Goal: Task Accomplishment & Management: Manage account settings

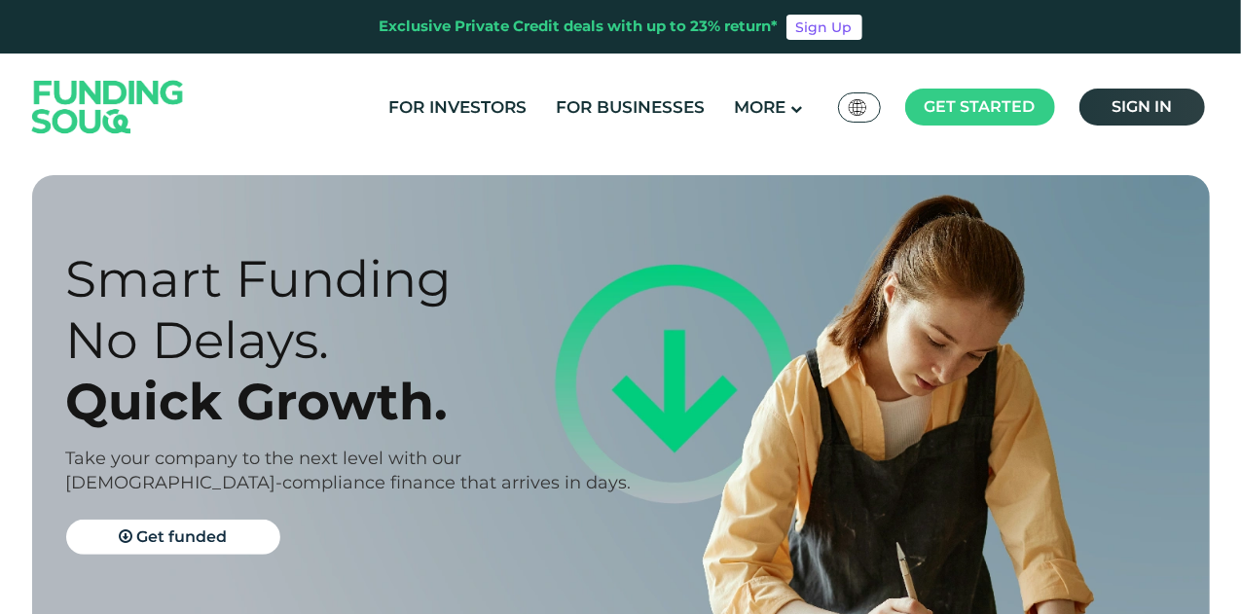
click at [1159, 104] on span "Sign in" at bounding box center [1142, 106] width 60 height 19
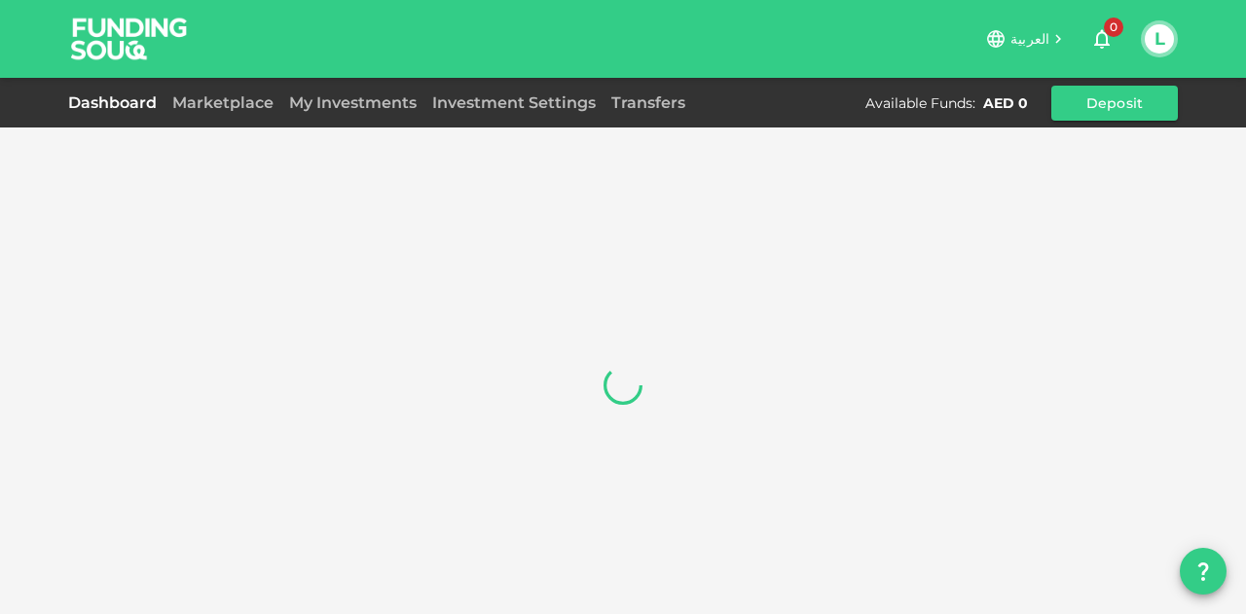
scroll to position [29, 0]
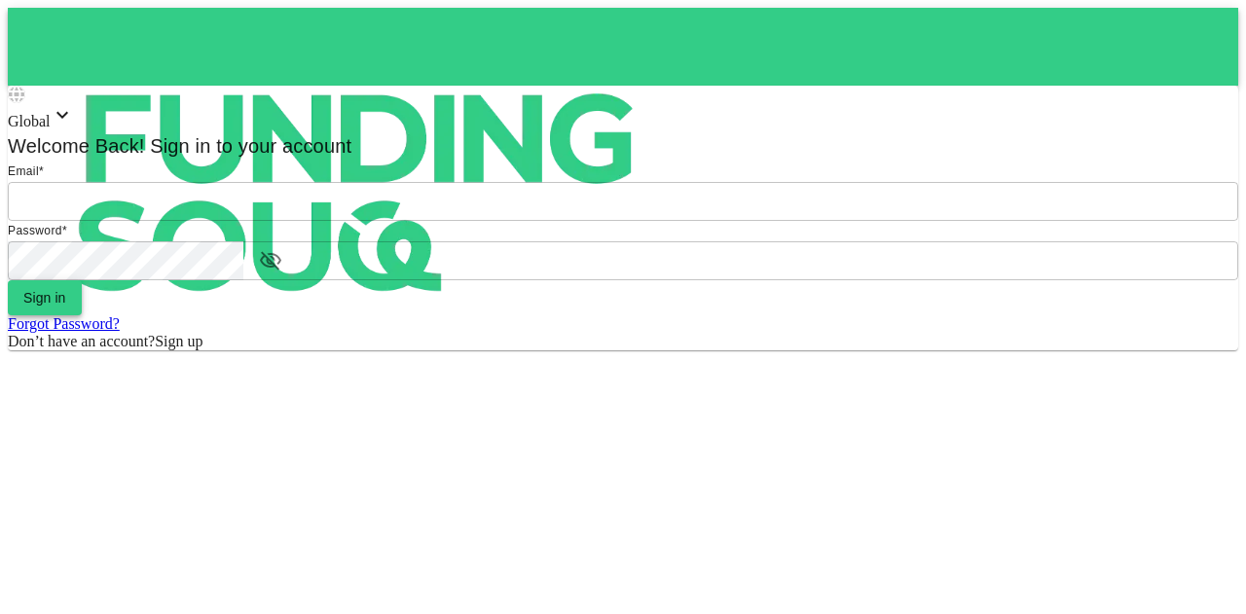
type input "[EMAIL_ADDRESS][PERSON_NAME][DOMAIN_NAME]"
click at [82, 315] on button "Sign in" at bounding box center [45, 297] width 74 height 35
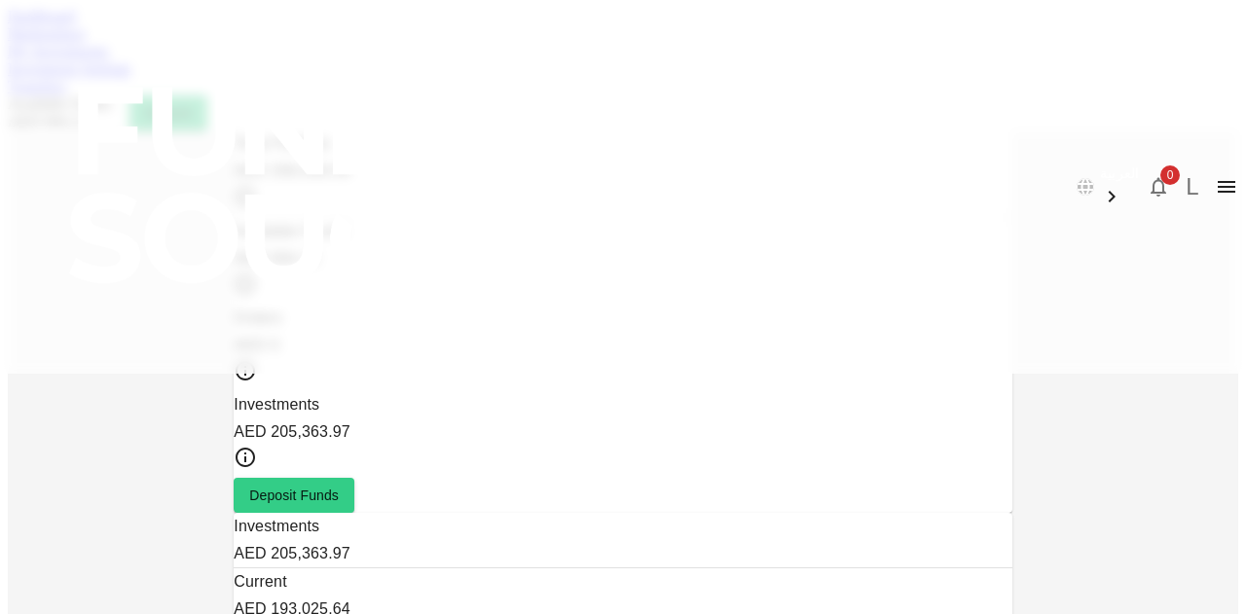
click at [86, 42] on link "Marketplace" at bounding box center [47, 33] width 78 height 17
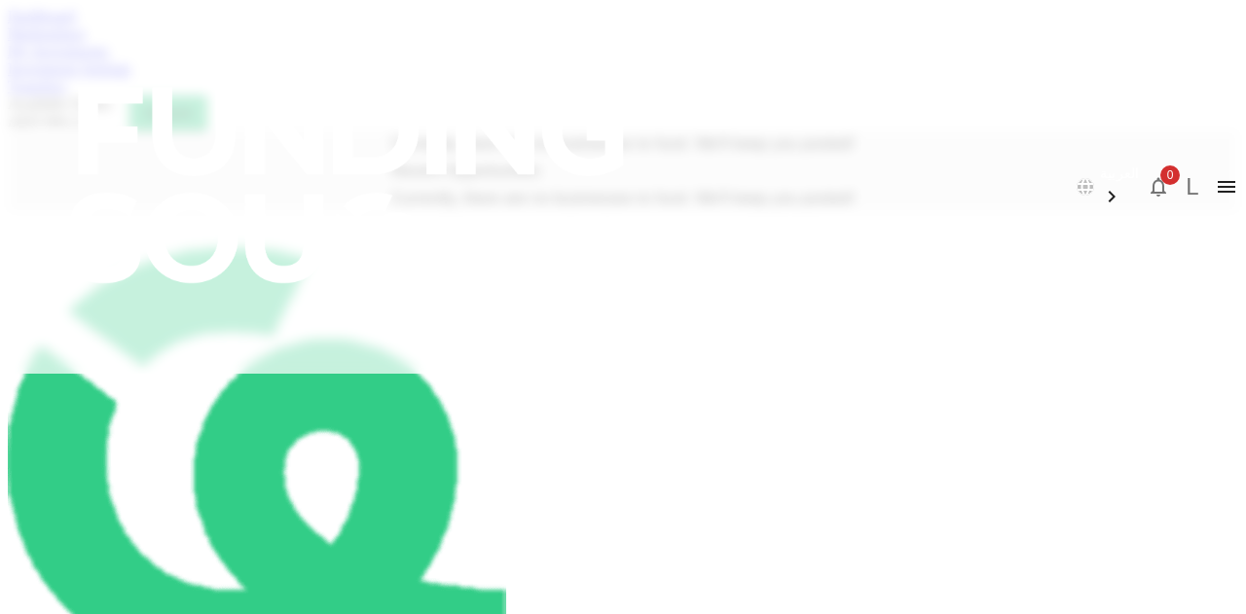
click at [109, 59] on link "My Investments" at bounding box center [58, 51] width 101 height 17
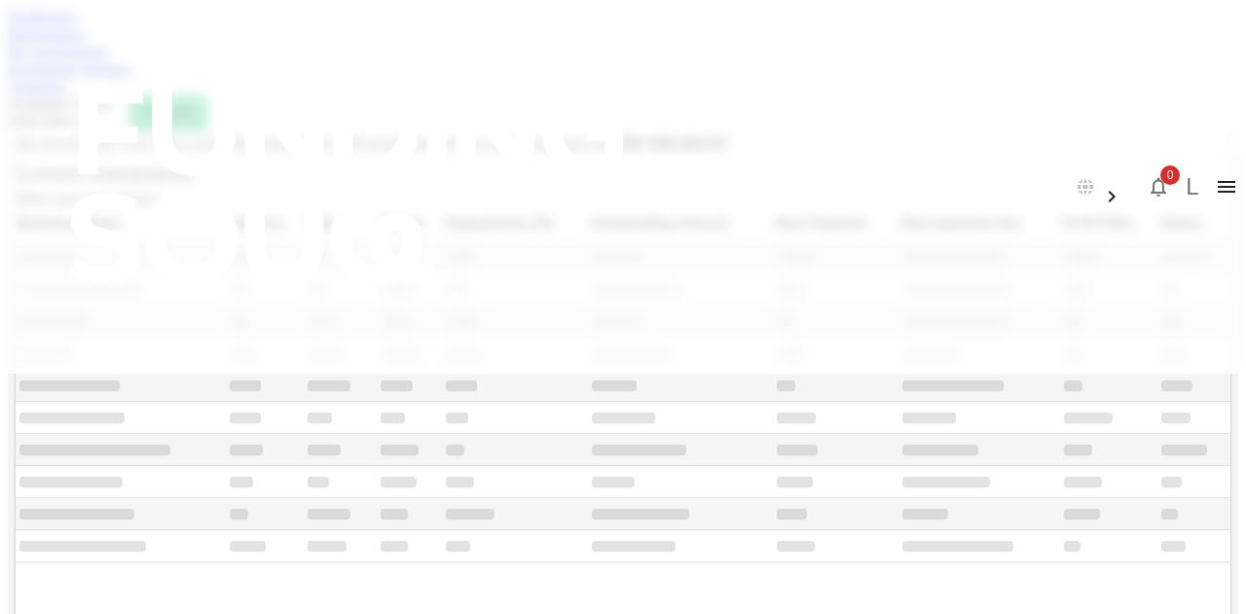
click at [524, 114] on div "Dashboard Marketplace My Investments Investment Settings Transfers Available Fu…" at bounding box center [623, 69] width 1231 height 123
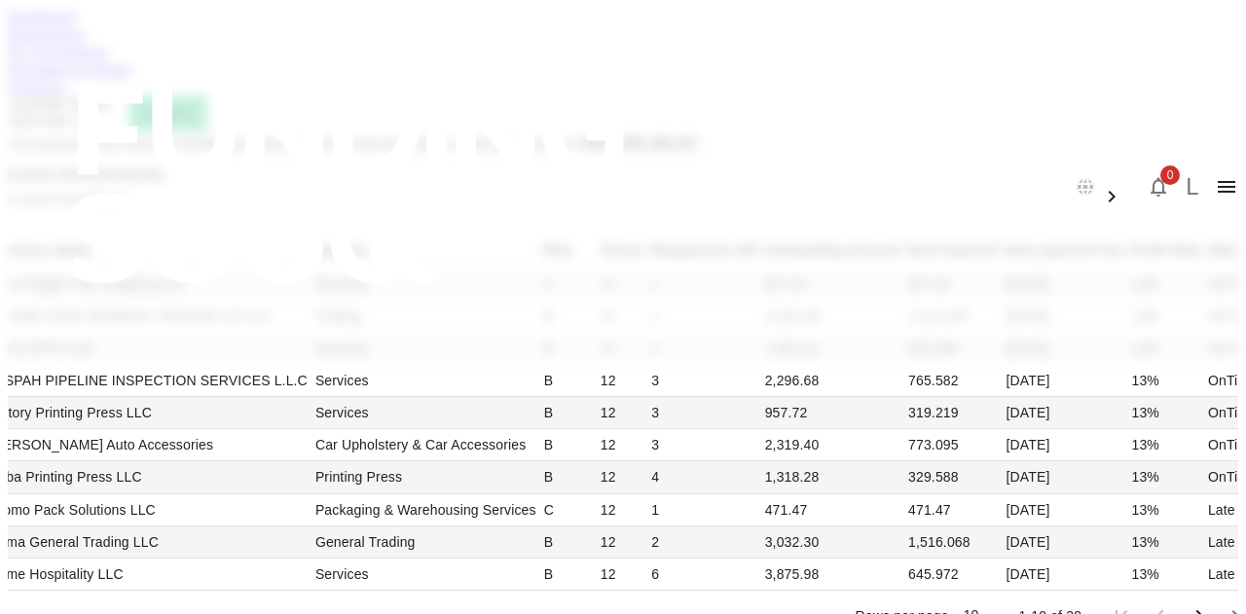
click at [131, 77] on link "Investment Settings" at bounding box center [70, 68] width 124 height 17
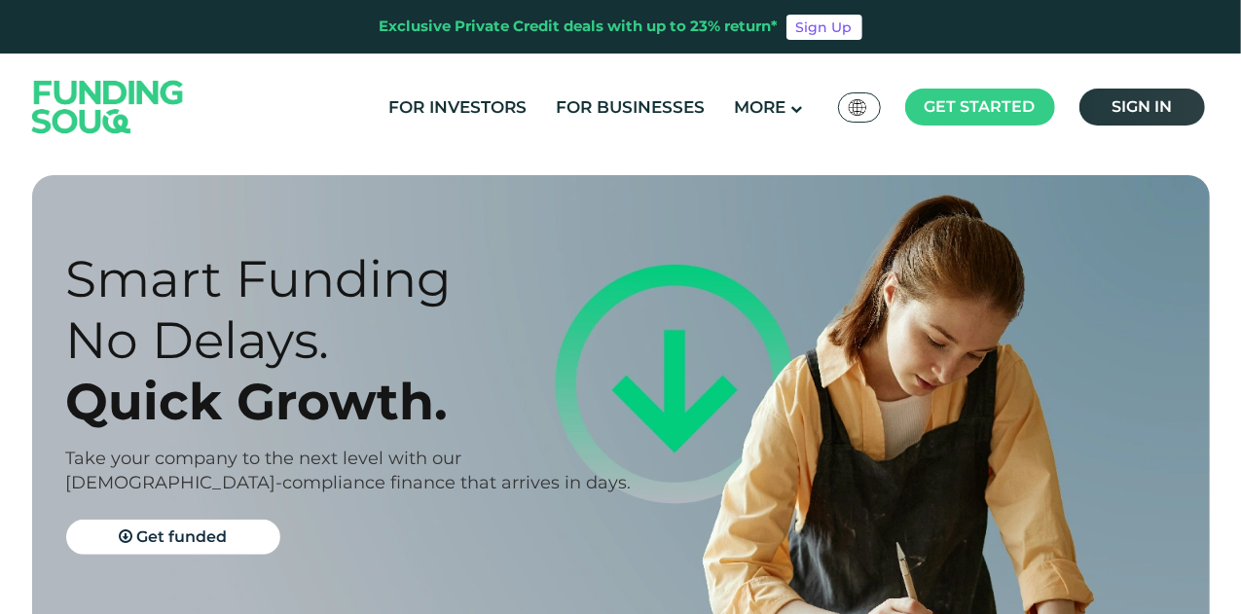
click at [1113, 114] on span "Sign in" at bounding box center [1142, 106] width 60 height 19
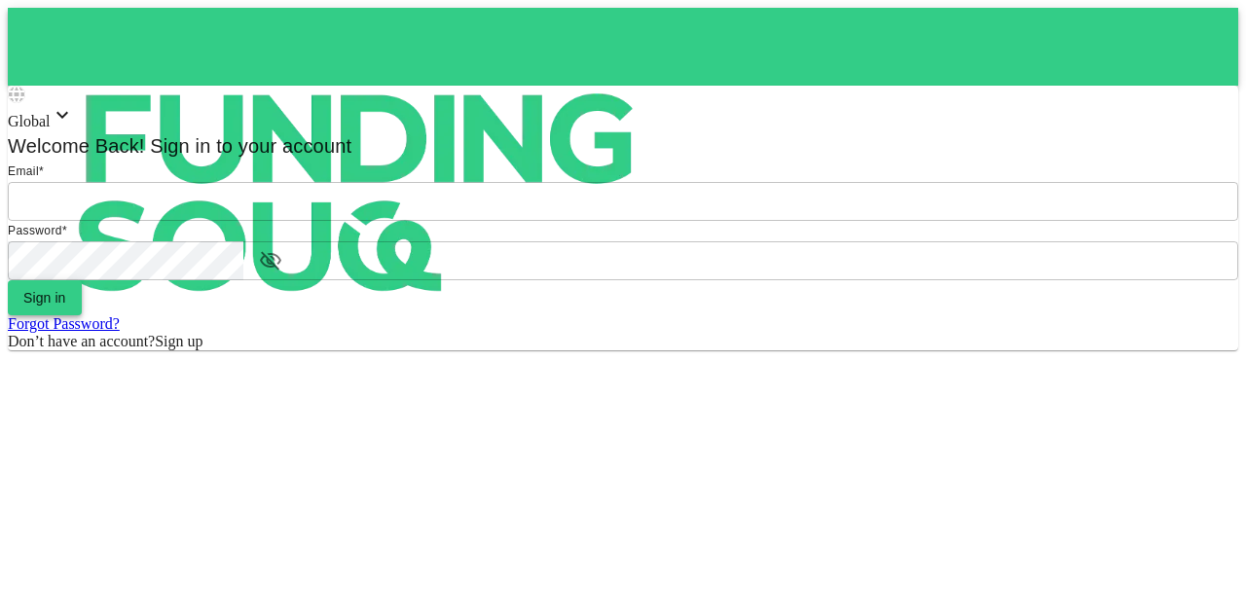
type input "[EMAIL_ADDRESS][PERSON_NAME][DOMAIN_NAME]"
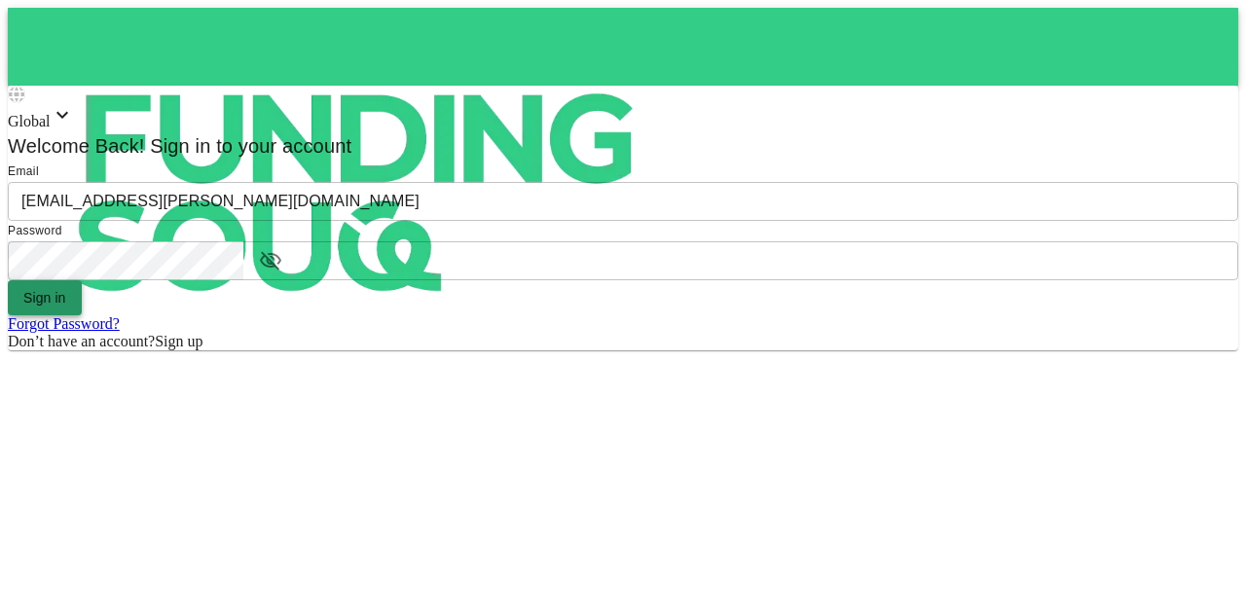
click at [82, 315] on button "Sign in" at bounding box center [45, 297] width 74 height 35
